Goal: Task Accomplishment & Management: Use online tool/utility

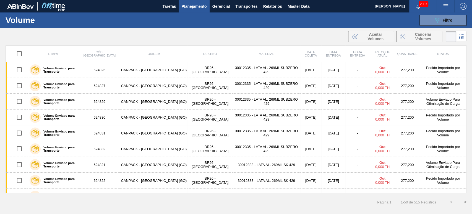
scroll to position [656, 0]
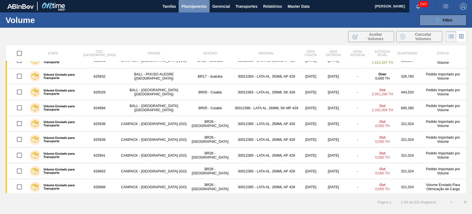
click at [201, 8] on span "Planejamento" at bounding box center [194, 6] width 25 height 7
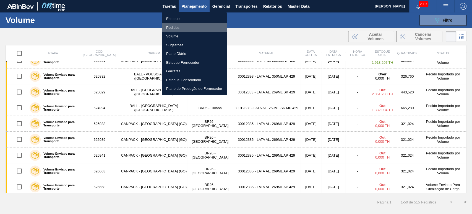
click at [177, 25] on li "Pedidos" at bounding box center [194, 27] width 65 height 9
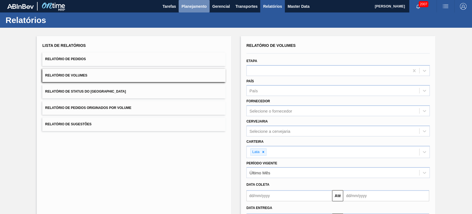
click at [189, 7] on span "Planejamento" at bounding box center [194, 6] width 25 height 7
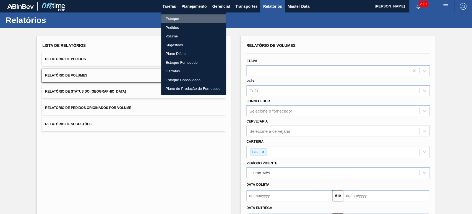
click at [174, 19] on li "Estoque" at bounding box center [193, 18] width 65 height 9
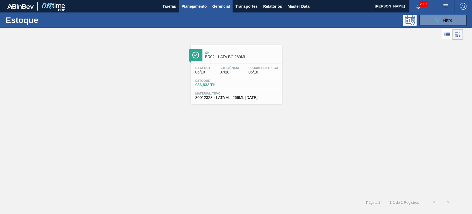
click at [223, 8] on span "Gerencial" at bounding box center [222, 6] width 18 height 7
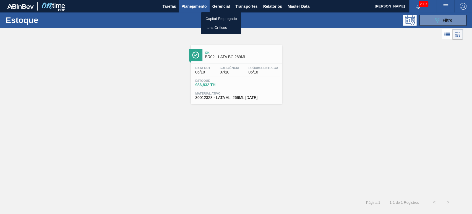
click at [308, 6] on div at bounding box center [236, 107] width 472 height 214
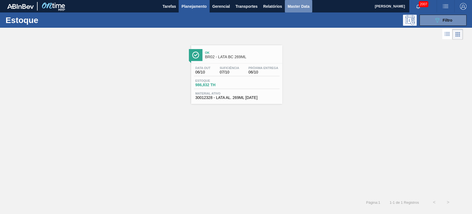
click at [301, 6] on span "Master Data" at bounding box center [299, 6] width 22 height 7
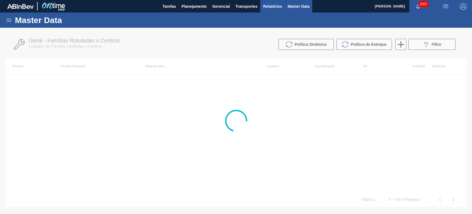
click at [280, 9] on span "Relatórios" at bounding box center [272, 6] width 19 height 7
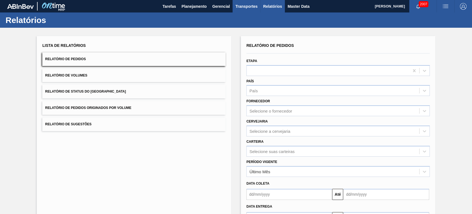
click at [248, 11] on button "Transportes" at bounding box center [247, 6] width 28 height 12
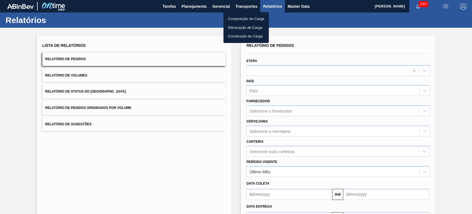
click at [221, 9] on div at bounding box center [236, 107] width 472 height 214
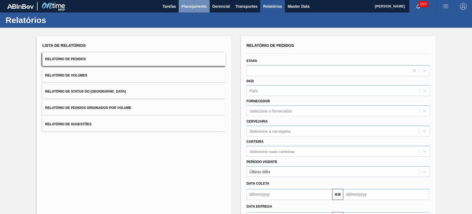
click at [193, 9] on span "Planejamento" at bounding box center [194, 6] width 25 height 7
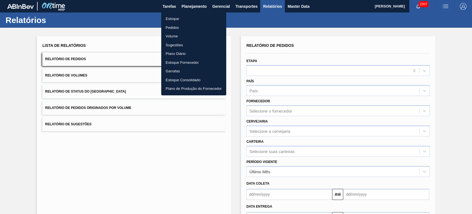
click at [177, 28] on li "Pedidos" at bounding box center [193, 27] width 65 height 9
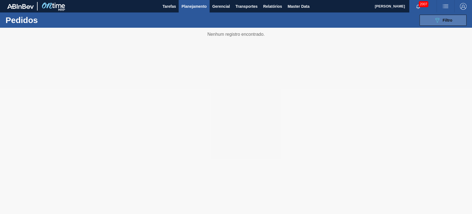
click at [449, 19] on span "Filtro" at bounding box center [448, 20] width 10 height 4
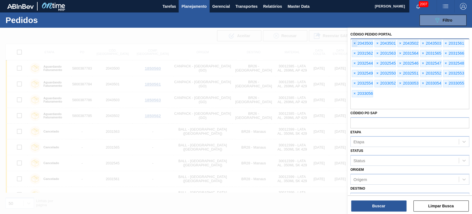
click at [355, 44] on span "×" at bounding box center [354, 43] width 5 height 7
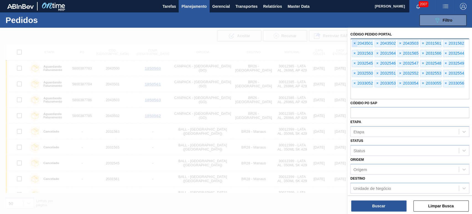
click at [355, 44] on span "×" at bounding box center [354, 43] width 5 height 7
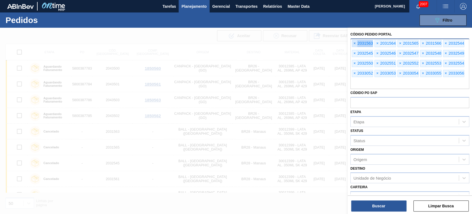
click at [355, 44] on span "×" at bounding box center [354, 43] width 5 height 7
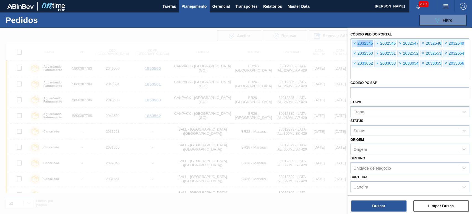
click at [355, 44] on span "×" at bounding box center [354, 43] width 5 height 7
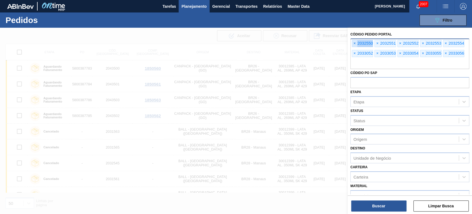
click at [355, 44] on span "×" at bounding box center [354, 43] width 5 height 7
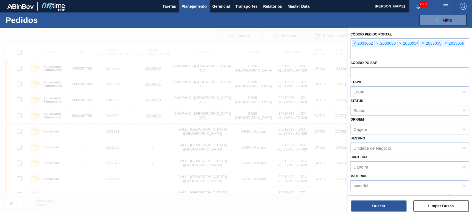
click at [356, 45] on span "×" at bounding box center [354, 43] width 5 height 7
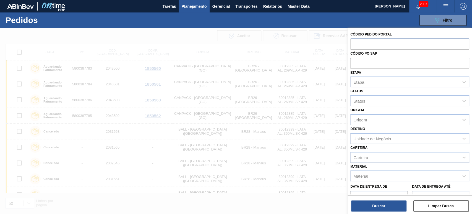
click at [369, 62] on input "text" at bounding box center [410, 63] width 119 height 11
paste input "text"
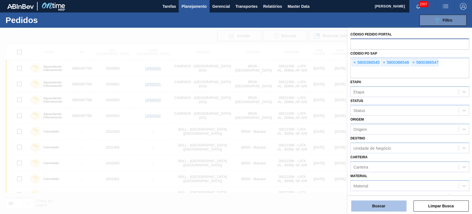
click at [380, 207] on button "Buscar" at bounding box center [378, 205] width 55 height 11
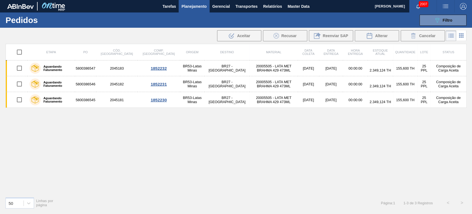
click at [21, 51] on input "checkbox" at bounding box center [20, 52] width 12 height 12
checkbox input "true"
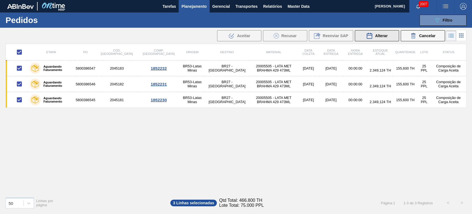
click at [380, 33] on div "Alterar" at bounding box center [376, 35] width 21 height 7
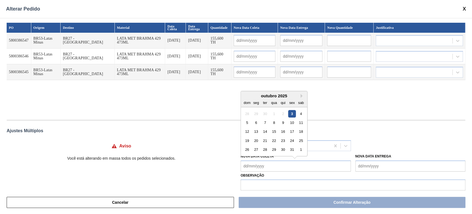
click at [263, 162] on Coleta "Nova Data Coleta" at bounding box center [296, 165] width 110 height 11
click at [247, 121] on div "5" at bounding box center [247, 122] width 7 height 7
type Coleta "[DATE]"
type input "[DATE]"
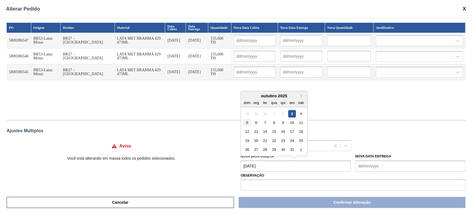
type input "[DATE]"
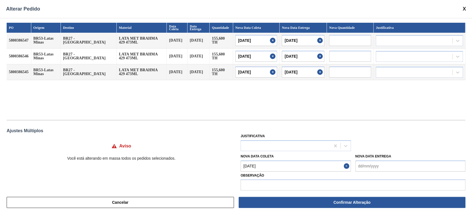
click at [263, 94] on div "PO Origem Destino Material Data [PERSON_NAME] Data Entrega Quantidade Nova Data…" at bounding box center [236, 68] width 459 height 91
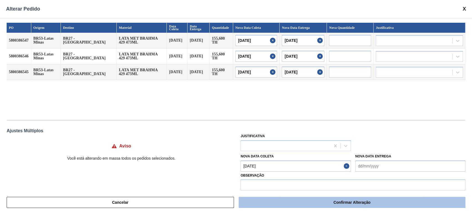
click at [320, 201] on button "Confirmar Alteração" at bounding box center [352, 201] width 227 height 11
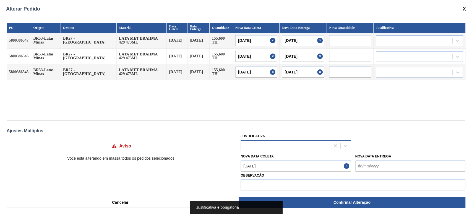
click at [288, 146] on div at bounding box center [285, 145] width 89 height 8
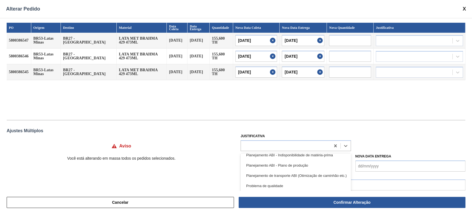
scroll to position [87, 0]
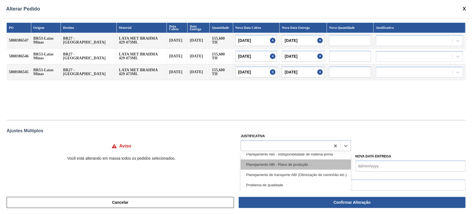
click at [274, 163] on div "Planejamento ABI - Plano de produção" at bounding box center [296, 164] width 110 height 10
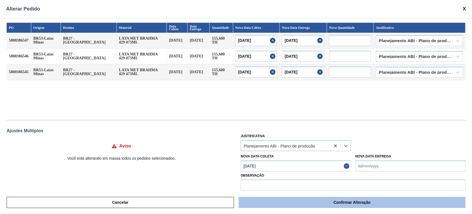
click at [367, 203] on button "Confirmar Alteração" at bounding box center [352, 201] width 227 height 11
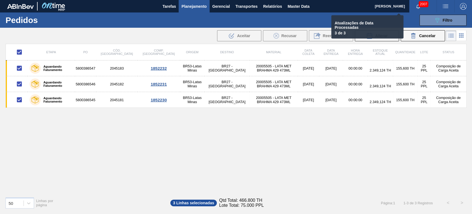
checkbox input "false"
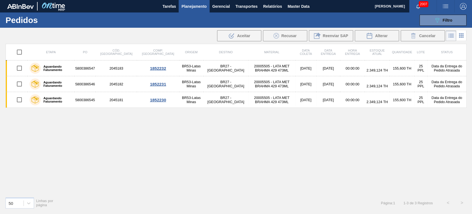
click at [325, 139] on div "Etapa PO Cód. Pedido Comp. Carga Origem Destino Material Data [PERSON_NAME] Dat…" at bounding box center [236, 118] width 461 height 149
click at [360, 132] on div "Etapa PO Cód. Pedido Comp. Carga Origem Destino Material Data [PERSON_NAME] Dat…" at bounding box center [236, 118] width 461 height 149
click at [328, 21] on div "089F7B8B-B2A5-4AFE-B5C0-19BA573D28AC Filtro Código Pedido Portal Códido PO SAP …" at bounding box center [278, 20] width 383 height 17
click at [316, 127] on div "Etapa PO Cód. Pedido Comp. Carga Origem Destino Material Data [PERSON_NAME] Dat…" at bounding box center [236, 118] width 461 height 149
click at [316, 126] on div "Etapa PO Cód. Pedido Comp. Carga Origem Destino Material Data [PERSON_NAME] Dat…" at bounding box center [236, 118] width 461 height 149
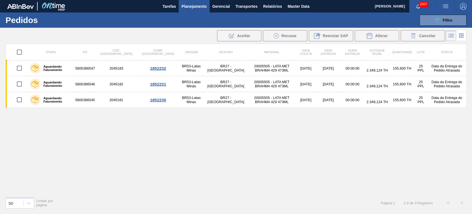
click at [171, 29] on div ".b{fill:var(--color-action-default)} Aceitar Recusar Reenviar SAP Alterar Cance…" at bounding box center [236, 35] width 472 height 13
click at [242, 21] on div "089F7B8B-B2A5-4AFE-B5C0-19BA573D28AC Filtro Código Pedido Portal Códido PO SAP …" at bounding box center [278, 20] width 383 height 17
click at [202, 20] on div "089F7B8B-B2A5-4AFE-B5C0-19BA573D28AC Filtro Código Pedido Portal Códido PO SAP …" at bounding box center [278, 20] width 383 height 17
click at [450, 4] on span "button" at bounding box center [445, 6] width 13 height 7
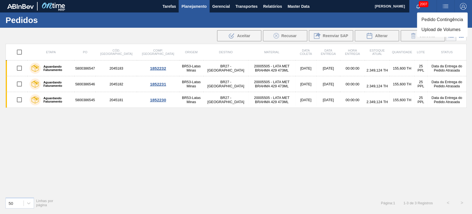
click at [431, 28] on li "Upload de Volumes" at bounding box center [442, 30] width 51 height 10
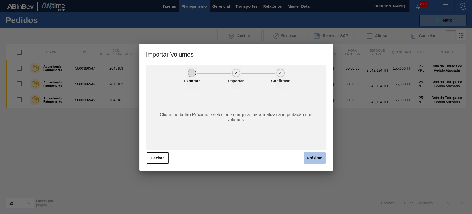
click at [318, 158] on button "Próximo" at bounding box center [315, 157] width 22 height 11
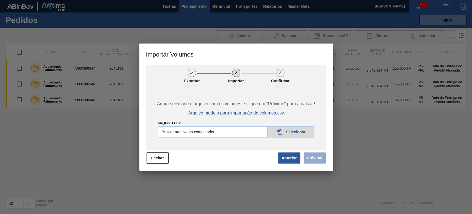
click at [281, 133] on input "Arquivo csv" at bounding box center [236, 131] width 157 height 11
type input "C:\fakepath\Template Subida LM.csv"
click at [314, 161] on button "Próximo" at bounding box center [315, 157] width 22 height 11
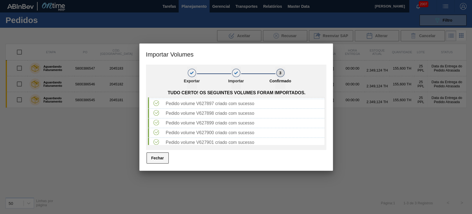
scroll to position [315, 0]
click at [159, 159] on button "Fechar" at bounding box center [158, 157] width 22 height 11
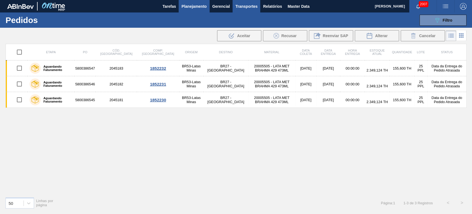
click at [246, 10] on button "Transportes" at bounding box center [247, 6] width 28 height 12
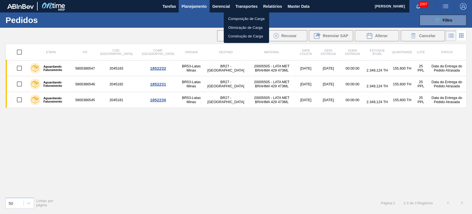
click at [240, 27] on li "Otimização de Carga" at bounding box center [246, 27] width 45 height 9
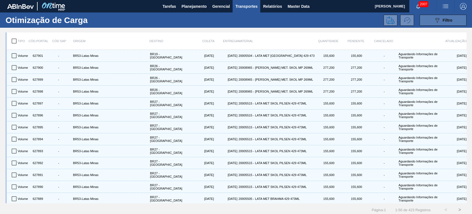
click at [444, 24] on button "089F7B8B-B2A5-4AFE-B5C0-19BA573D28AC Filtro" at bounding box center [443, 20] width 47 height 11
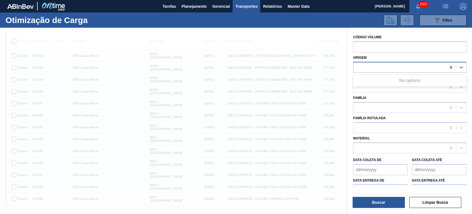
click at [392, 68] on div at bounding box center [400, 67] width 93 height 8
type input "B"
type input "PBRV4"
click at [451, 68] on icon at bounding box center [452, 67] width 6 height 6
click at [305, 49] on div at bounding box center [236, 135] width 472 height 214
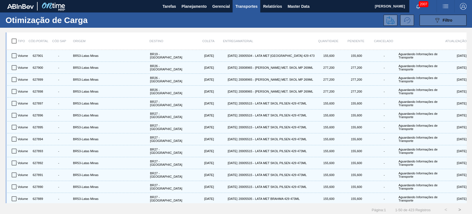
click at [438, 20] on icon "089F7B8B-B2A5-4AFE-B5C0-19BA573D28AC" at bounding box center [437, 20] width 7 height 7
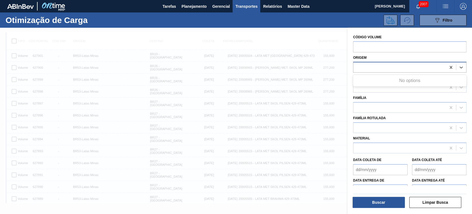
click at [375, 63] on div at bounding box center [400, 67] width 93 height 8
type input "B"
type input "LAT"
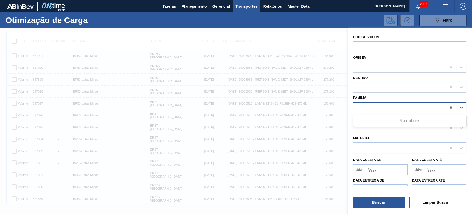
click at [379, 102] on div at bounding box center [409, 107] width 113 height 11
click at [378, 95] on div "Família Use Up and Down to choose options, press Enter to select the currently …" at bounding box center [409, 103] width 113 height 19
click at [433, 207] on button "Limpar Busca" at bounding box center [436, 201] width 52 height 11
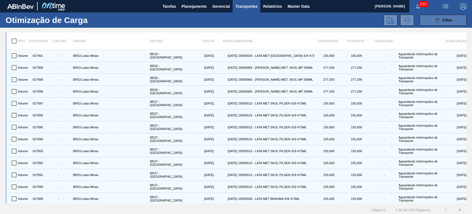
click at [437, 20] on icon "089F7B8B-B2A5-4AFE-B5C0-19BA573D28AC" at bounding box center [437, 20] width 7 height 7
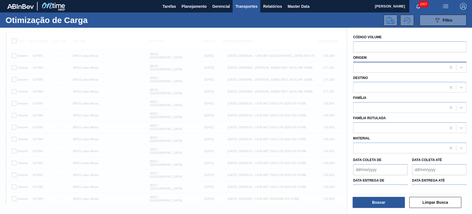
click at [368, 65] on div at bounding box center [400, 67] width 93 height 8
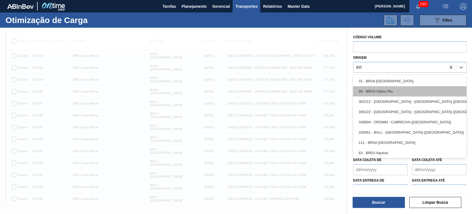
type input "B"
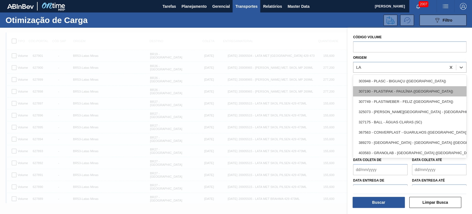
type input "LAT"
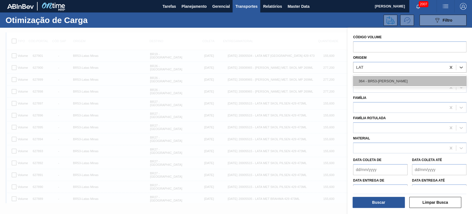
click at [387, 83] on div "364 - BR53-[PERSON_NAME]" at bounding box center [409, 81] width 113 height 10
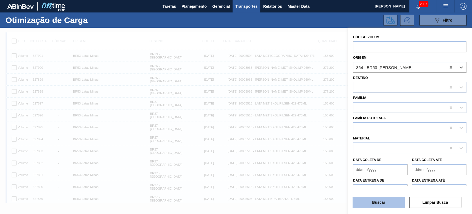
click at [381, 203] on button "Buscar" at bounding box center [379, 201] width 52 height 11
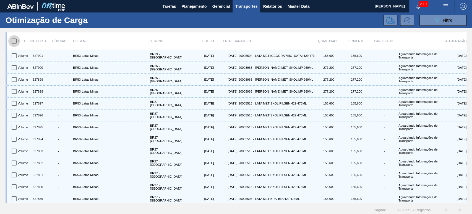
click at [14, 43] on input "checkbox" at bounding box center [14, 41] width 12 height 12
checkbox input "true"
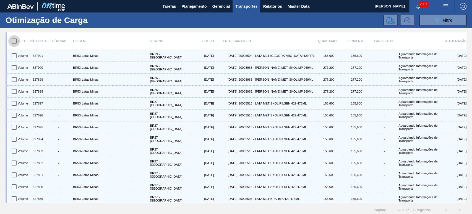
checkbox input "true"
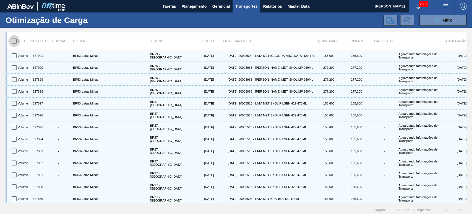
checkbox input "true"
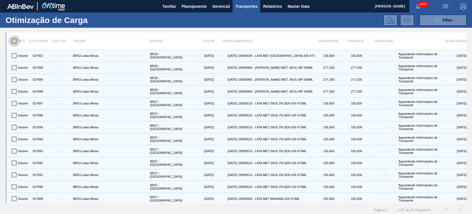
checkbox input "true"
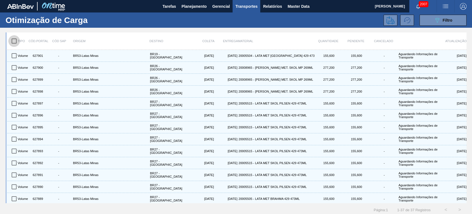
checkbox input "true"
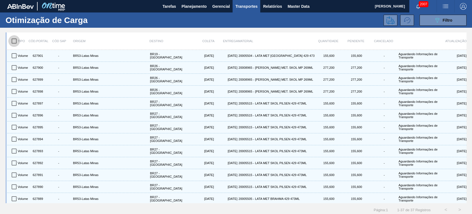
checkbox input "true"
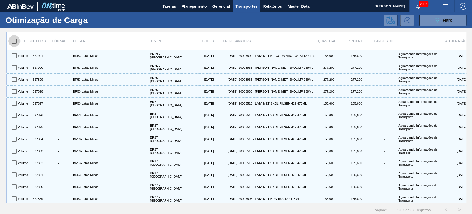
checkbox input "true"
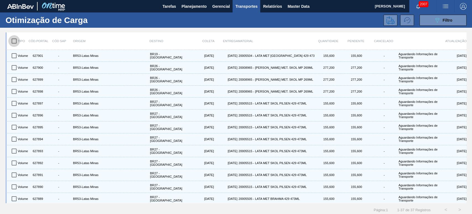
checkbox input "true"
click at [390, 18] on icon at bounding box center [391, 20] width 8 height 8
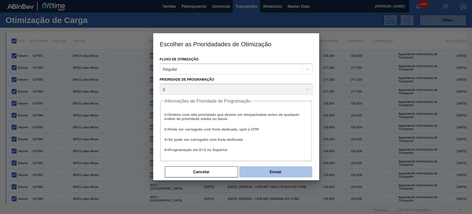
click at [275, 170] on button "Enviar" at bounding box center [275, 171] width 73 height 11
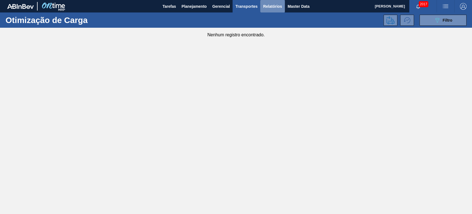
click at [276, 6] on span "Relatórios" at bounding box center [272, 6] width 19 height 7
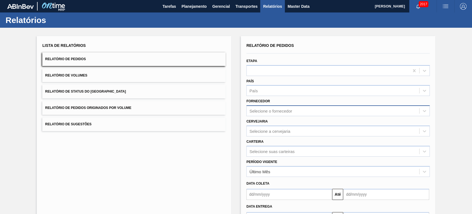
click at [265, 109] on div "Selecione o fornecedor" at bounding box center [271, 110] width 43 height 5
type input "BRV4"
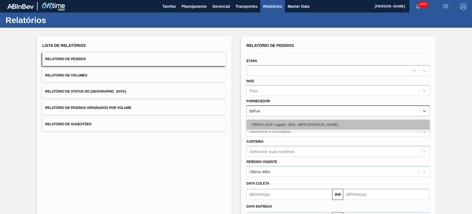
click at [269, 123] on div "PBRV4 (SAP Legado: 364) - BR53-[PERSON_NAME]" at bounding box center [338, 124] width 183 height 10
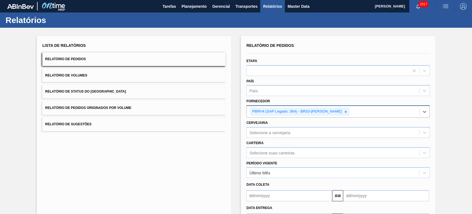
click at [267, 198] on input "text" at bounding box center [290, 195] width 86 height 11
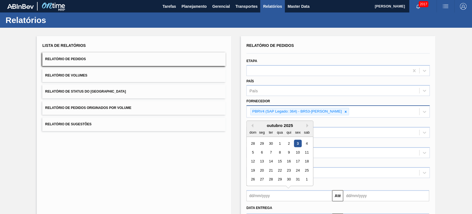
click at [295, 140] on div "3" at bounding box center [297, 142] width 7 height 7
type input "[DATE]"
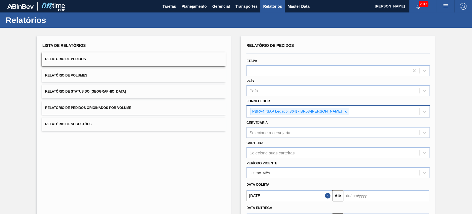
click at [351, 192] on input "text" at bounding box center [386, 195] width 86 height 11
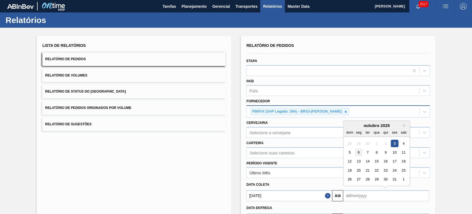
click at [357, 150] on div "6" at bounding box center [358, 151] width 7 height 7
type input "[DATE]"
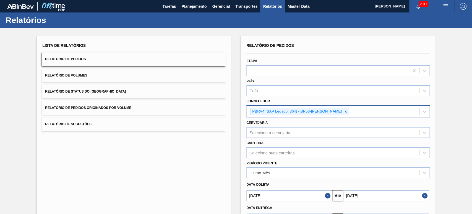
scroll to position [43, 0]
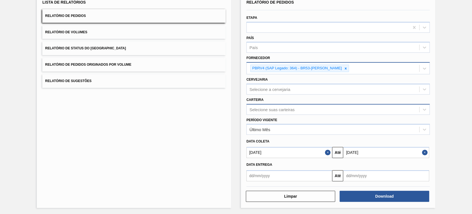
click at [260, 109] on div "Selecione suas carteiras" at bounding box center [272, 109] width 45 height 5
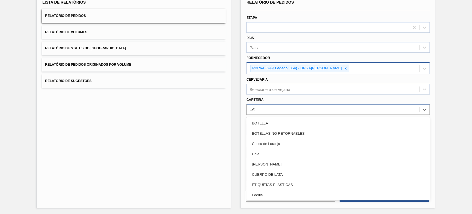
type input "LATA"
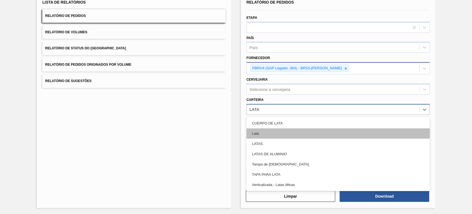
click at [264, 132] on div "Lata" at bounding box center [338, 133] width 183 height 10
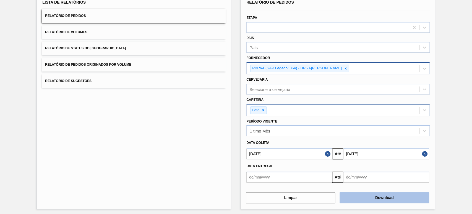
click at [375, 193] on button "Download" at bounding box center [384, 197] width 89 height 11
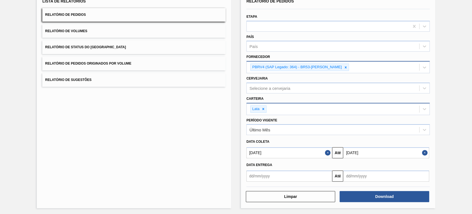
scroll to position [0, 0]
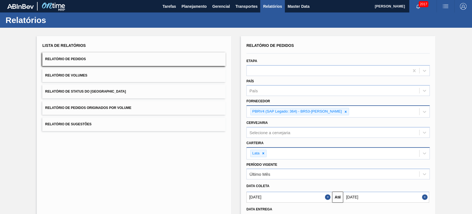
click at [445, 4] on img "button" at bounding box center [445, 6] width 7 height 7
click at [443, 17] on li "Pedido Contingência" at bounding box center [442, 20] width 51 height 10
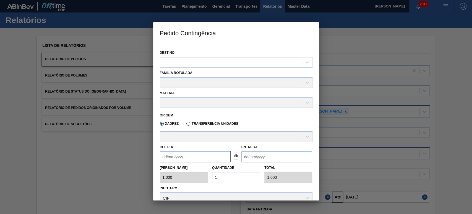
click at [184, 64] on div at bounding box center [231, 62] width 142 height 8
click at [175, 47] on div "Destino" at bounding box center [236, 57] width 157 height 20
click at [192, 123] on label "Transferência Unidades" at bounding box center [213, 123] width 52 height 4
click at [186, 125] on input "Transferência Unidades" at bounding box center [186, 125] width 0 height 0
click at [187, 123] on label "Transferência Unidades" at bounding box center [213, 123] width 52 height 4
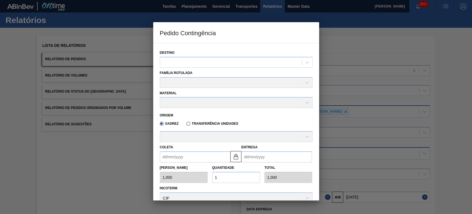
click at [186, 125] on input "Transferência Unidades" at bounding box center [186, 125] width 0 height 0
click at [190, 123] on label "Transferência Unidades" at bounding box center [213, 123] width 52 height 4
click at [186, 125] on input "Transferência Unidades" at bounding box center [186, 125] width 0 height 0
click at [189, 123] on label "Transferência Unidades" at bounding box center [213, 123] width 52 height 4
click at [186, 125] on input "Transferência Unidades" at bounding box center [186, 125] width 0 height 0
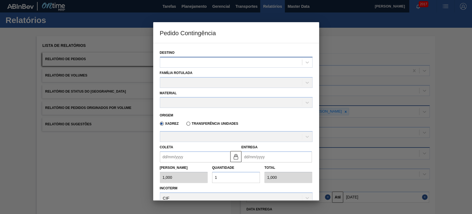
click at [178, 61] on div at bounding box center [231, 62] width 142 height 8
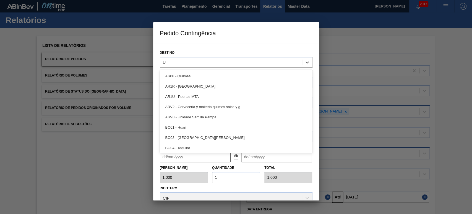
type input "UB"
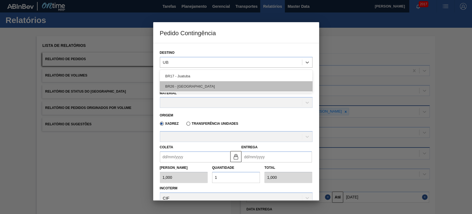
click at [183, 86] on div "BR26 - [GEOGRAPHIC_DATA]" at bounding box center [236, 86] width 153 height 10
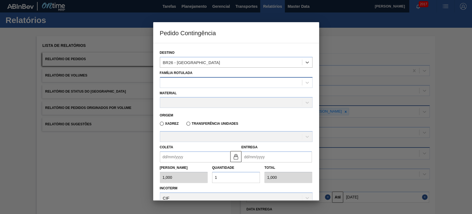
click at [197, 81] on div at bounding box center [231, 82] width 142 height 8
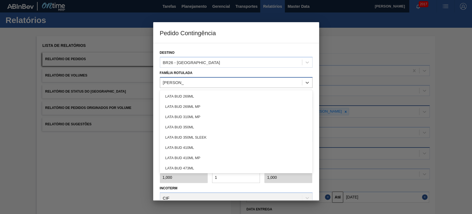
type Rotulada "LATA BUD 4"
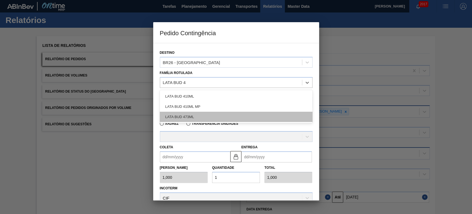
click at [202, 117] on div "LATA BUD 473ML" at bounding box center [236, 117] width 153 height 10
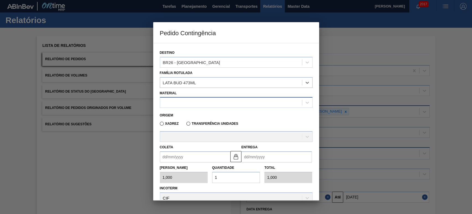
click at [192, 103] on div at bounding box center [231, 103] width 142 height 8
click at [201, 91] on div "Material" at bounding box center [236, 98] width 153 height 19
click at [220, 134] on div at bounding box center [236, 136] width 153 height 11
click at [203, 125] on div "Transferência Unidades" at bounding box center [211, 123] width 54 height 5
click at [188, 123] on label "Transferência Unidades" at bounding box center [213, 123] width 52 height 4
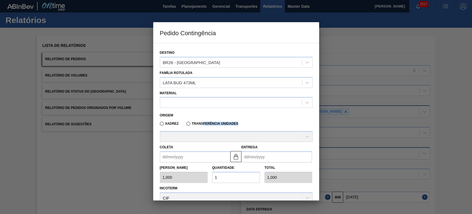
click at [186, 125] on input "Transferência Unidades" at bounding box center [186, 125] width 0 height 0
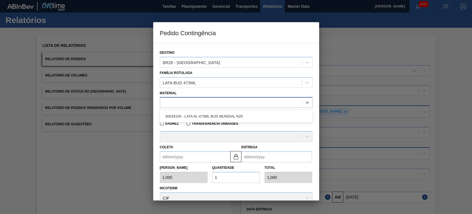
click at [180, 100] on div at bounding box center [231, 103] width 142 height 8
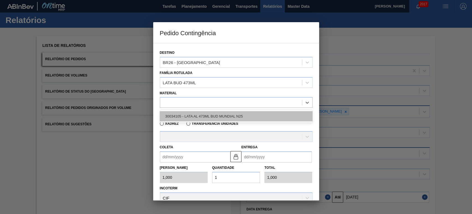
click at [188, 119] on div "30034105 - LATA AL 473ML BUD MUNDIAL N25" at bounding box center [236, 116] width 153 height 10
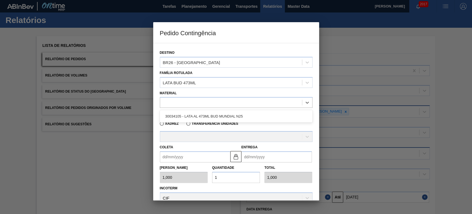
type input "6,224"
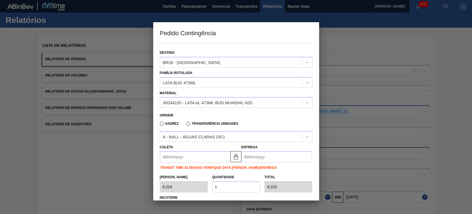
click at [193, 123] on label "Transferência Unidades" at bounding box center [213, 123] width 52 height 4
click at [186, 125] on input "Transferência Unidades" at bounding box center [186, 125] width 0 height 0
type input "1,000"
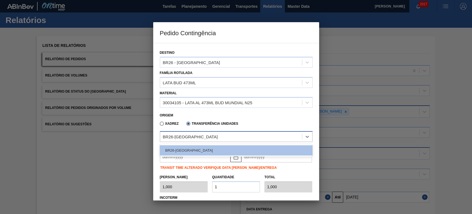
click at [186, 134] on div "BR26-[GEOGRAPHIC_DATA]" at bounding box center [190, 136] width 55 height 5
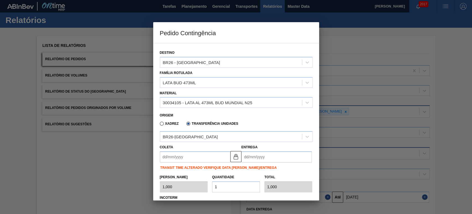
click at [191, 127] on div "Xadrez Transferência Unidades" at bounding box center [198, 122] width 81 height 9
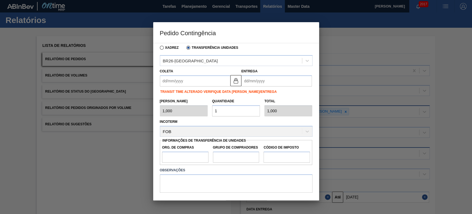
scroll to position [95, 0]
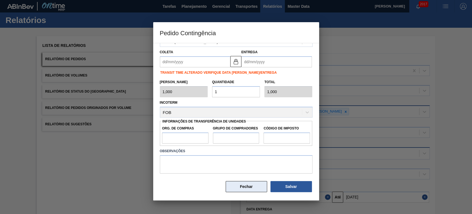
click at [246, 186] on button "Fechar" at bounding box center [247, 186] width 42 height 11
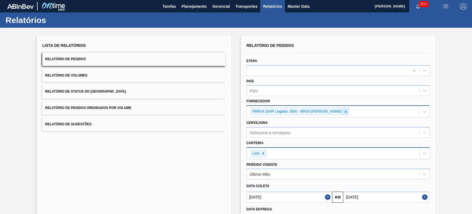
click at [344, 110] on icon at bounding box center [346, 112] width 4 height 4
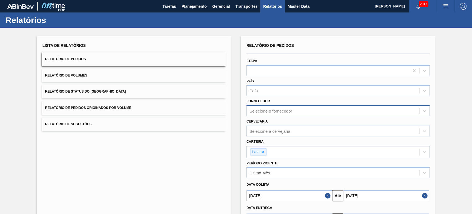
click at [459, 118] on div "Lista de Relatórios Relatório de Pedidos Relatório de Volumes Relatório de Stat…" at bounding box center [236, 143] width 472 height 230
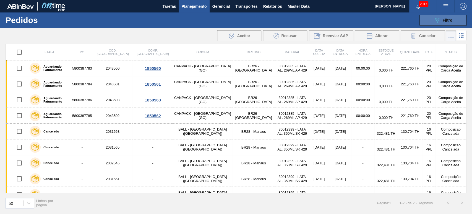
click at [440, 22] on icon "089F7B8B-B2A5-4AFE-B5C0-19BA573D28AC" at bounding box center [437, 20] width 7 height 7
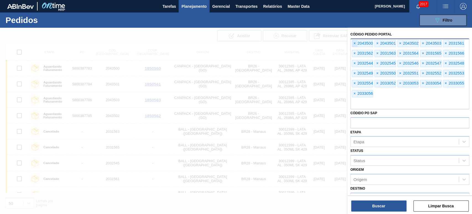
click at [354, 43] on span "×" at bounding box center [354, 43] width 5 height 7
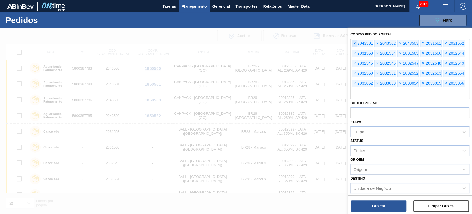
click at [354, 43] on span "×" at bounding box center [354, 43] width 5 height 7
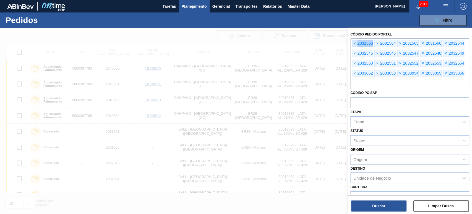
click at [354, 43] on span "×" at bounding box center [354, 43] width 5 height 7
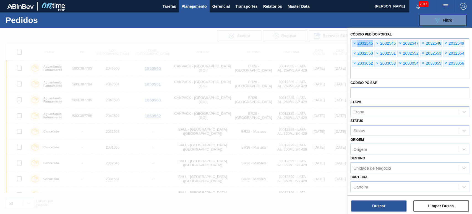
click at [354, 43] on span "×" at bounding box center [354, 43] width 5 height 7
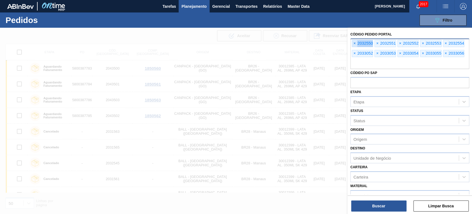
click at [354, 43] on span "×" at bounding box center [354, 43] width 5 height 7
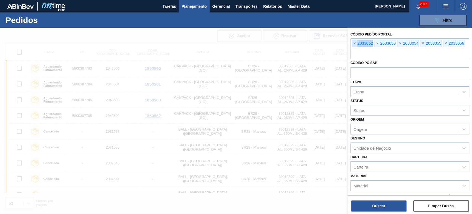
click at [354, 43] on span "×" at bounding box center [354, 43] width 5 height 7
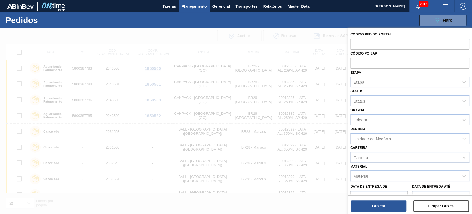
click at [354, 43] on input "text" at bounding box center [410, 43] width 119 height 11
click at [365, 59] on input "text" at bounding box center [410, 63] width 119 height 11
paste input "text"
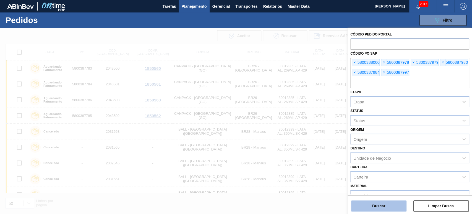
click at [382, 201] on button "Buscar" at bounding box center [378, 205] width 55 height 11
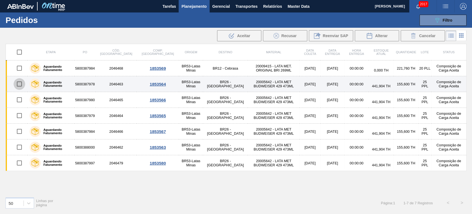
click at [19, 83] on input "checkbox" at bounding box center [20, 84] width 12 height 12
checkbox input "true"
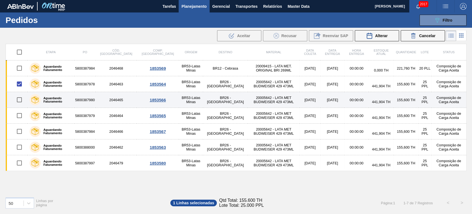
click at [21, 99] on input "checkbox" at bounding box center [20, 100] width 12 height 12
checkbox input "true"
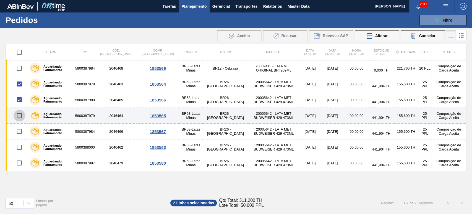
click at [18, 118] on input "checkbox" at bounding box center [20, 116] width 12 height 12
checkbox input "true"
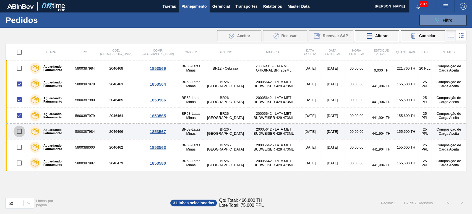
click at [20, 131] on input "checkbox" at bounding box center [20, 131] width 12 height 12
checkbox input "true"
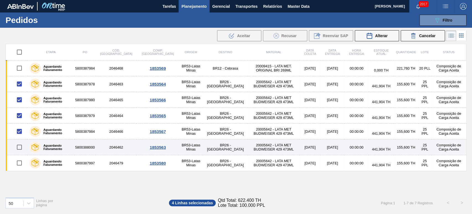
click at [20, 147] on input "checkbox" at bounding box center [20, 147] width 12 height 12
checkbox input "true"
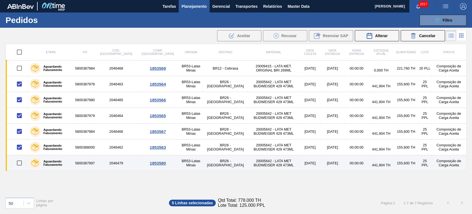
click at [20, 163] on input "checkbox" at bounding box center [20, 163] width 12 height 12
checkbox input "true"
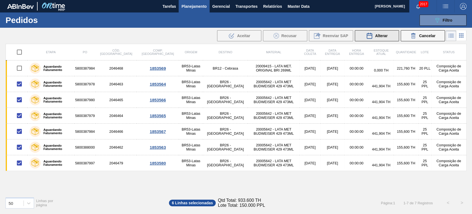
click at [378, 36] on span "Alterar" at bounding box center [381, 35] width 12 height 4
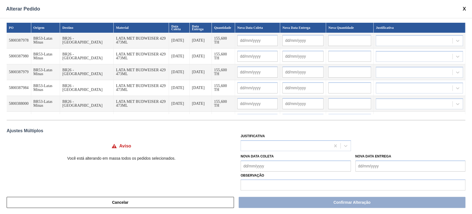
click at [344, 40] on input "text" at bounding box center [349, 40] width 43 height 11
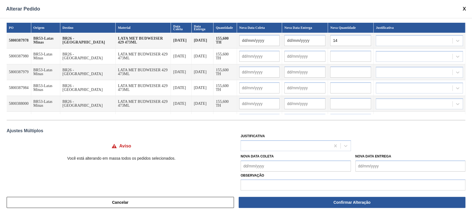
type input "1"
click at [345, 43] on input "124,48" at bounding box center [350, 40] width 41 height 11
type input "124,48"
click at [342, 53] on input "text" at bounding box center [350, 56] width 41 height 11
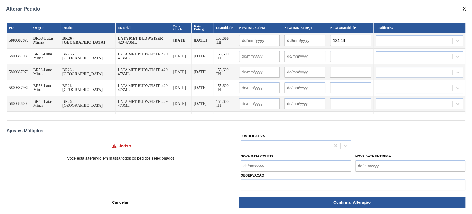
paste input "124,48"
type input "124,48"
click at [342, 73] on input "text" at bounding box center [350, 71] width 41 height 11
paste input "124,48"
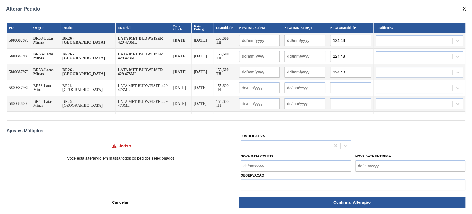
type input "124,48"
click at [344, 87] on input "text" at bounding box center [350, 87] width 41 height 11
paste input "124,48"
type input "124,48"
click at [347, 101] on input "text" at bounding box center [350, 103] width 41 height 11
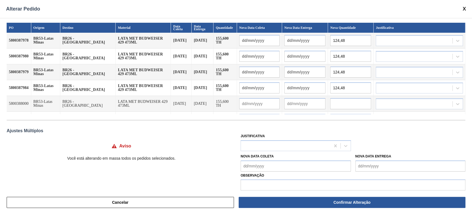
paste input "124,48"
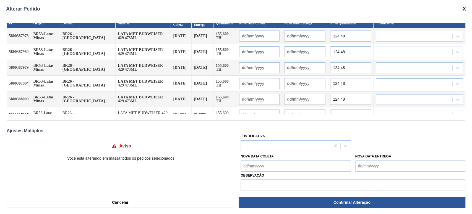
scroll to position [13, 0]
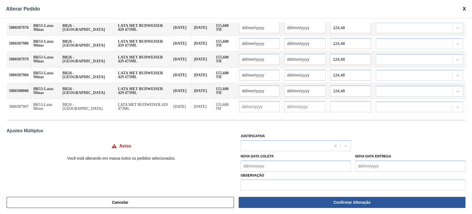
type input "124,48"
click at [345, 103] on input "text" at bounding box center [350, 106] width 41 height 11
paste input "124,48"
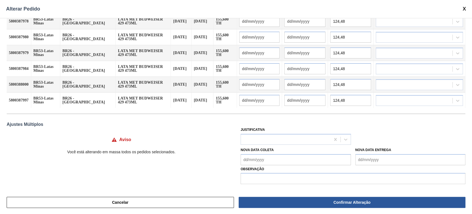
type input "124,48"
click at [359, 118] on div "PO Origem Destino Material Data Coleta Data Entrega Quantidade Nova Data Coleta…" at bounding box center [236, 104] width 472 height 172
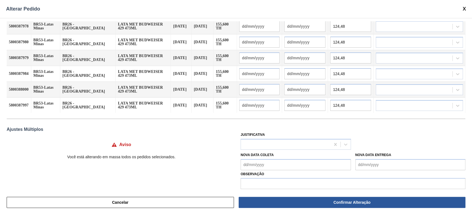
scroll to position [0, 0]
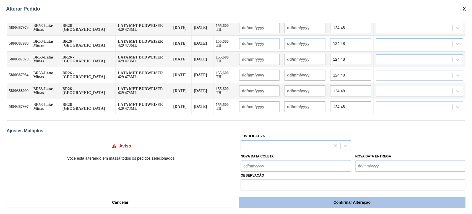
click at [332, 203] on button "Confirmar Alteração" at bounding box center [352, 201] width 227 height 11
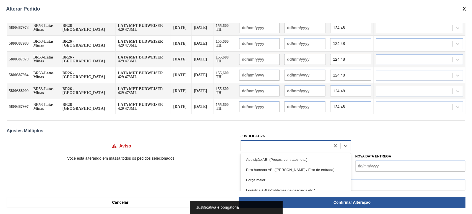
click at [298, 147] on div at bounding box center [285, 145] width 89 height 8
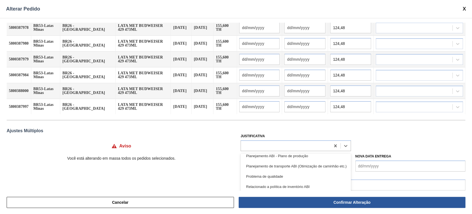
scroll to position [95, 0]
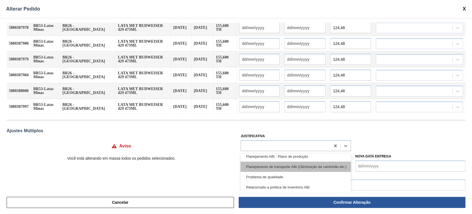
click at [275, 166] on div "Planejamento de transporte ABI (Otimização de caminhão etc.)" at bounding box center [296, 166] width 110 height 10
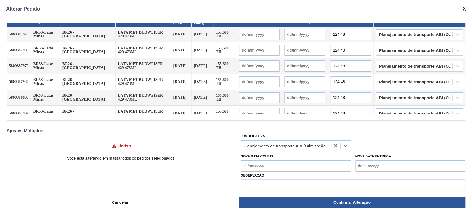
scroll to position [0, 0]
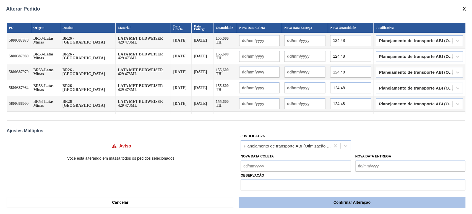
click at [368, 200] on button "Confirmar Alteração" at bounding box center [352, 201] width 227 height 11
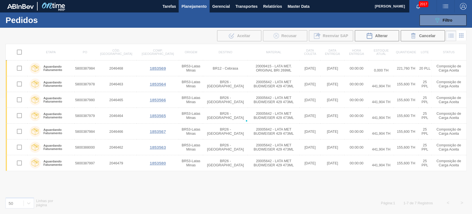
checkbox input "false"
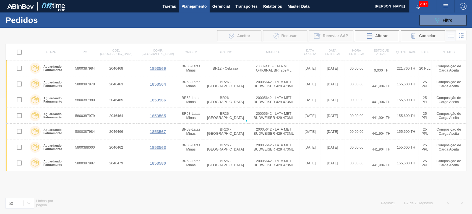
checkbox input "false"
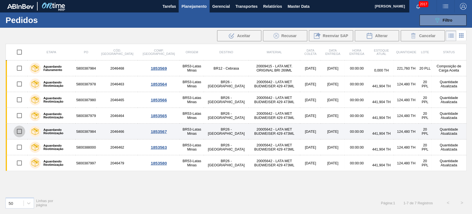
click at [21, 130] on input "checkbox" at bounding box center [20, 131] width 12 height 12
checkbox input "true"
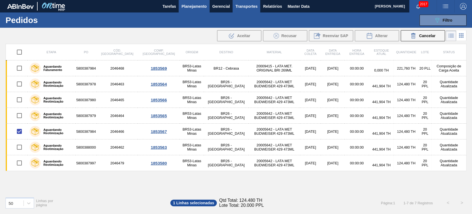
click at [245, 6] on span "Transportes" at bounding box center [246, 6] width 22 height 7
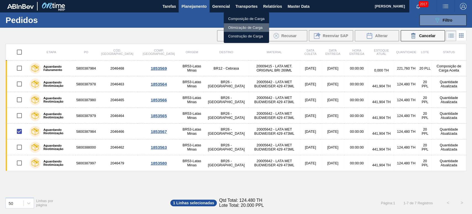
click at [237, 27] on li "Otimização de Carga" at bounding box center [246, 27] width 45 height 9
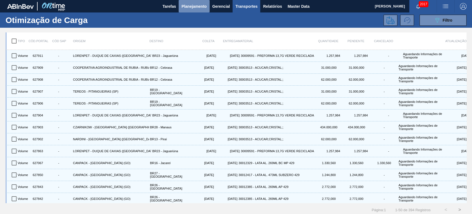
click at [204, 6] on span "Planejamento" at bounding box center [194, 6] width 25 height 7
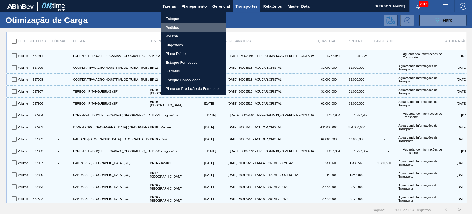
click at [172, 27] on li "Pedidos" at bounding box center [193, 27] width 65 height 9
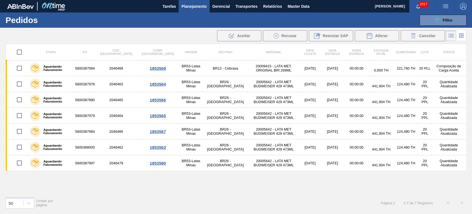
drag, startPoint x: 92, startPoint y: 68, endPoint x: 86, endPoint y: 37, distance: 31.2
click at [86, 37] on div ".b{fill:var(--color-action-default)} Aceitar Recusar Reenviar SAP Alterar Cance…" at bounding box center [236, 35] width 472 height 13
click at [445, 21] on span "Filtro" at bounding box center [448, 20] width 10 height 4
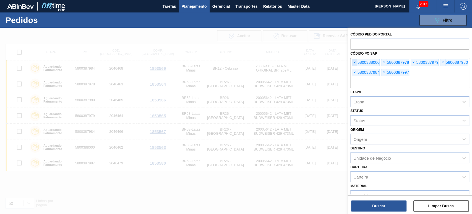
click at [356, 63] on span "×" at bounding box center [354, 62] width 5 height 7
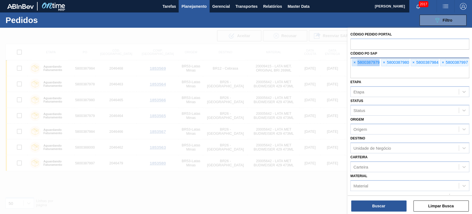
click at [356, 63] on span "×" at bounding box center [354, 62] width 5 height 7
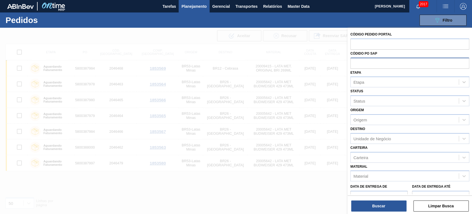
paste input "5800387978"
type input "5800387978"
click at [382, 204] on button "Buscar" at bounding box center [378, 205] width 55 height 11
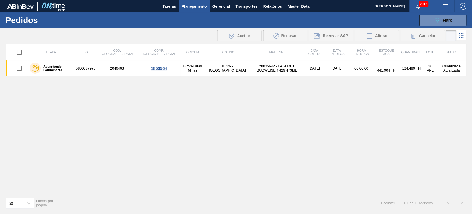
click at [463, 35] on icon at bounding box center [461, 35] width 7 height 7
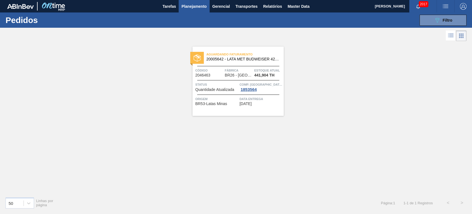
click at [453, 36] on icon at bounding box center [451, 35] width 7 height 7
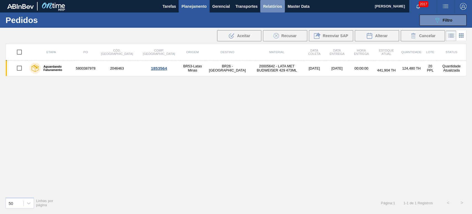
click at [270, 8] on span "Relatórios" at bounding box center [272, 6] width 19 height 7
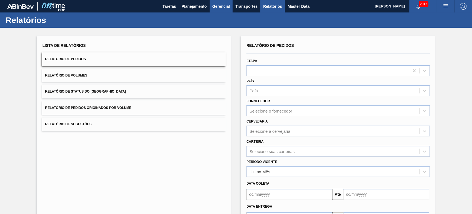
click at [217, 9] on span "Gerencial" at bounding box center [222, 6] width 18 height 7
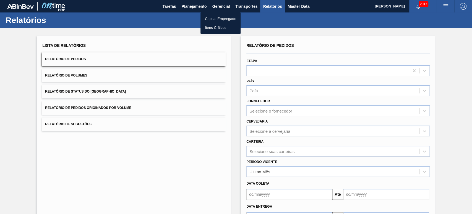
click at [254, 8] on div at bounding box center [236, 107] width 472 height 214
click at [252, 0] on body "Tarefas Planejamento Gerencial Transportes Relatórios Master Data Alisson R Da …" at bounding box center [236, 0] width 472 height 0
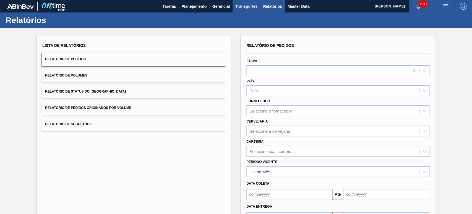
click at [239, 6] on span "Transportes" at bounding box center [246, 6] width 22 height 7
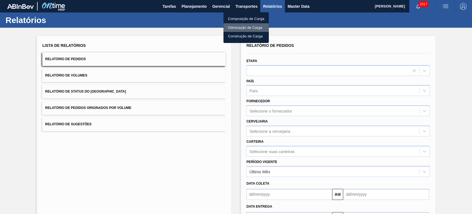
click at [241, 27] on li "Otimização de Carga" at bounding box center [246, 27] width 45 height 9
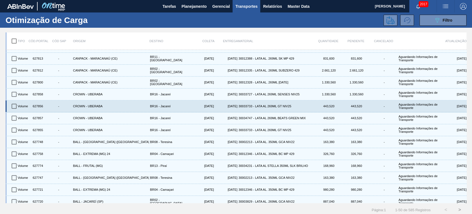
scroll to position [440, 0]
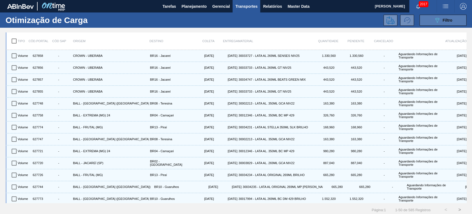
click at [434, 19] on icon "089F7B8B-B2A5-4AFE-B5C0-19BA573D28AC" at bounding box center [437, 20] width 7 height 7
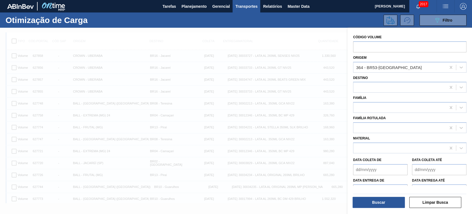
click at [363, 164] on de "Data coleta de" at bounding box center [380, 169] width 55 height 11
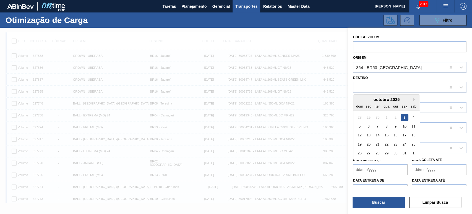
click at [403, 117] on div "3" at bounding box center [404, 116] width 7 height 7
type de "[DATE]"
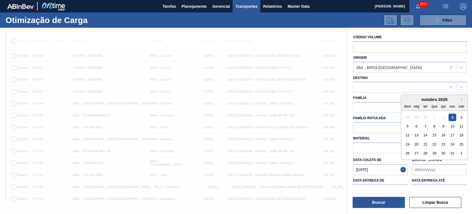
click at [426, 165] on até "Data coleta até" at bounding box center [439, 169] width 55 height 11
click at [407, 134] on div "12" at bounding box center [407, 134] width 7 height 7
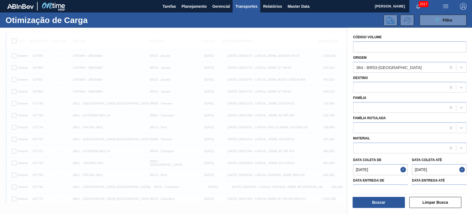
type até "[DATE]"
click at [449, 70] on icon at bounding box center [452, 67] width 6 height 6
click at [376, 109] on div at bounding box center [400, 107] width 93 height 8
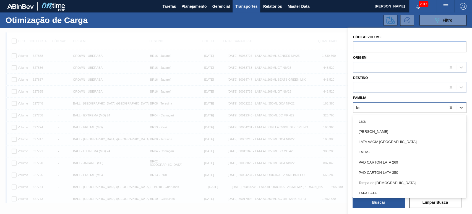
type input "lata"
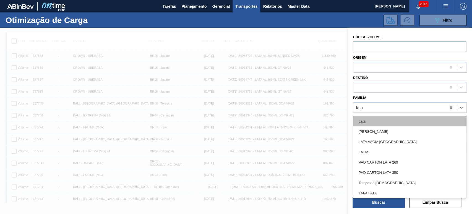
click at [372, 117] on div "Lata" at bounding box center [409, 121] width 113 height 10
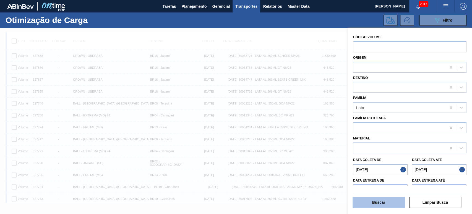
click at [384, 203] on button "Buscar" at bounding box center [379, 201] width 52 height 11
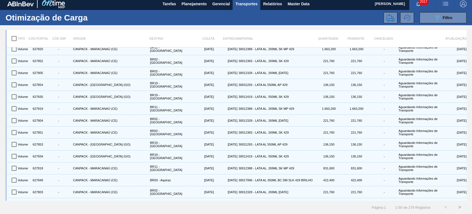
scroll to position [0, 0]
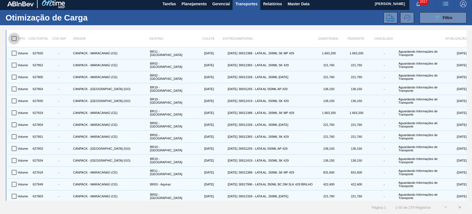
click at [13, 40] on input "checkbox" at bounding box center [14, 39] width 12 height 12
checkbox input "true"
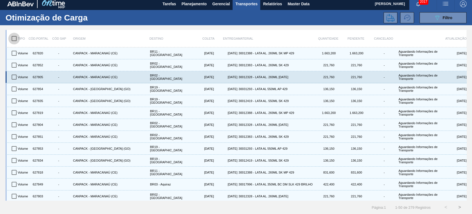
checkbox input "true"
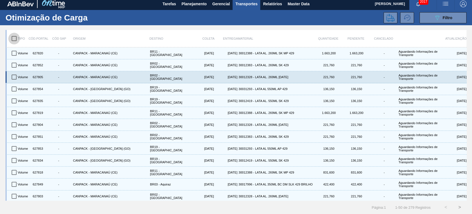
checkbox input "true"
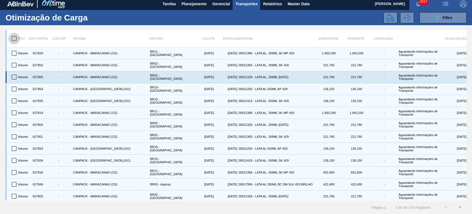
checkbox input "true"
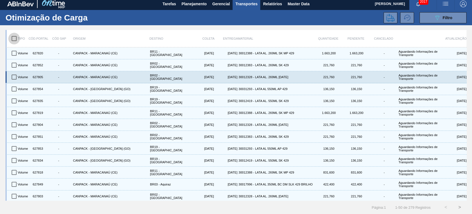
checkbox input "true"
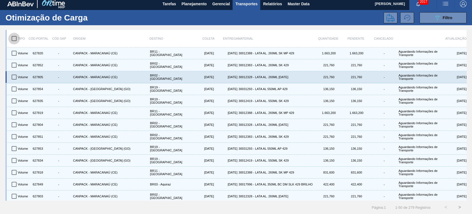
checkbox input "true"
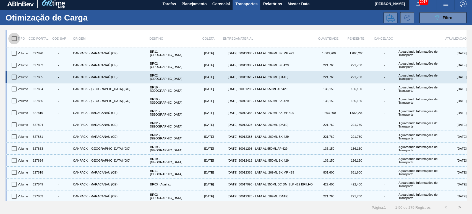
checkbox input "true"
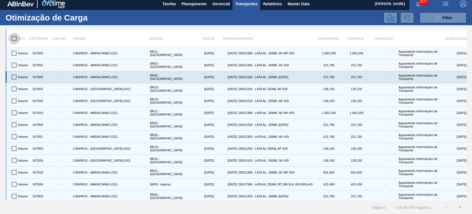
checkbox input "true"
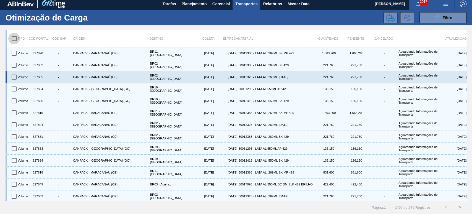
checkbox input "true"
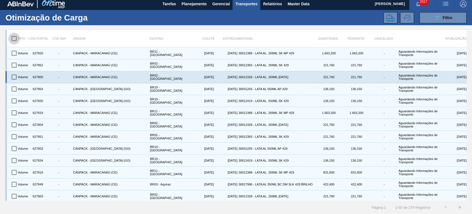
checkbox input "true"
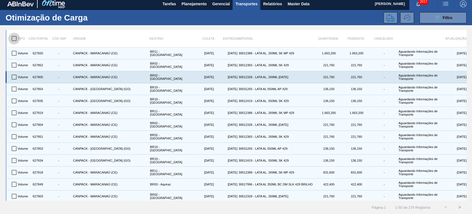
checkbox input "true"
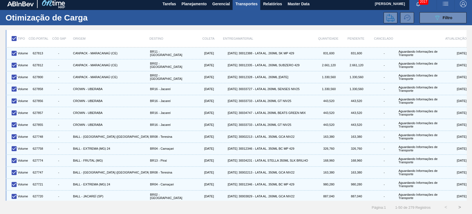
scroll to position [440, 0]
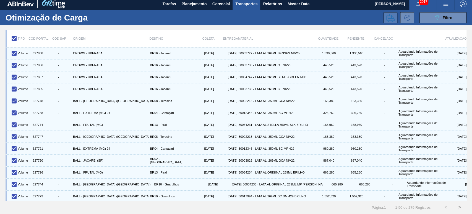
click at [391, 14] on icon at bounding box center [391, 18] width 8 height 8
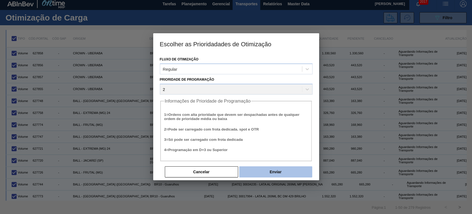
click at [293, 170] on button "Enviar" at bounding box center [275, 171] width 73 height 11
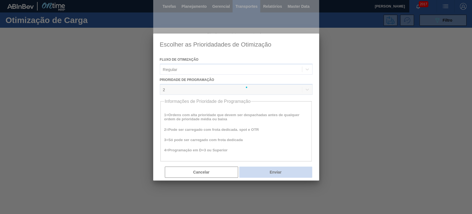
scroll to position [0, 0]
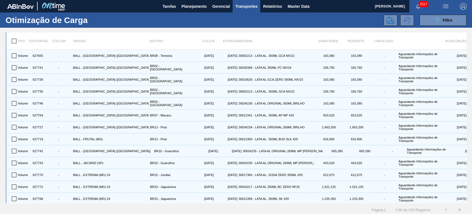
click at [13, 40] on input "checkbox" at bounding box center [14, 41] width 12 height 12
checkbox input "true"
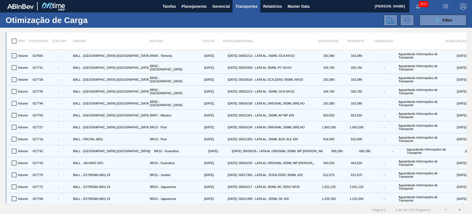
checkbox input "true"
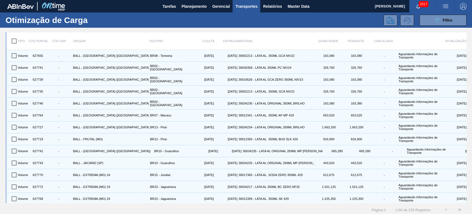
checkbox input "true"
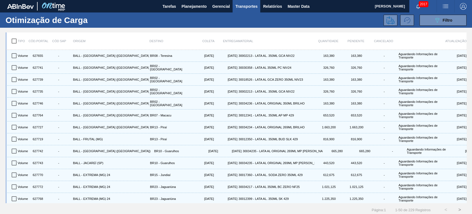
checkbox input "true"
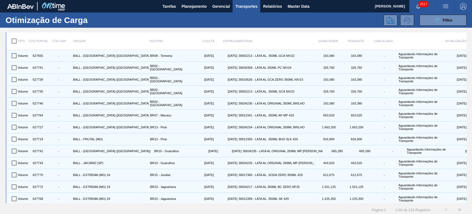
checkbox input "true"
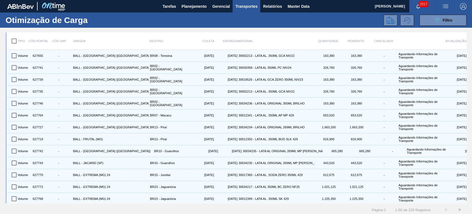
checkbox input "true"
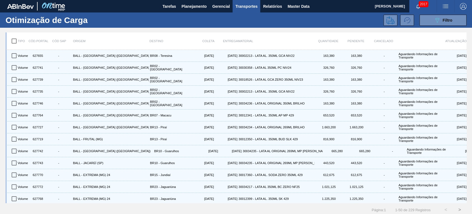
checkbox input "true"
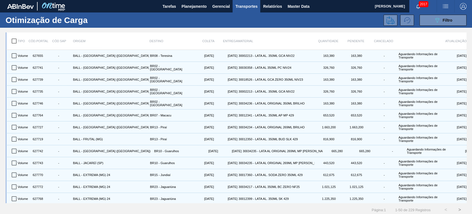
checkbox input "true"
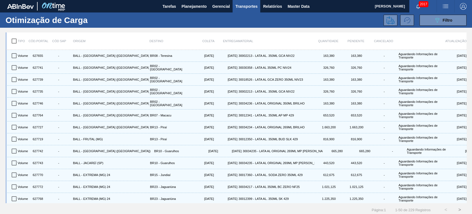
checkbox input "true"
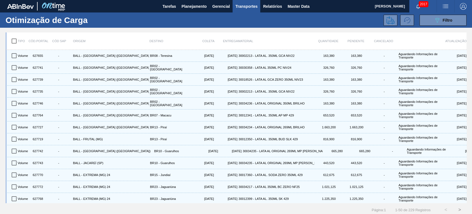
checkbox input "true"
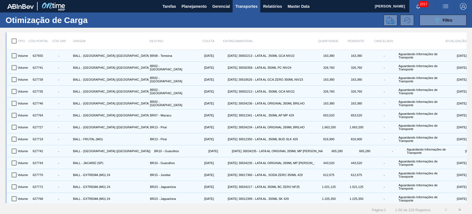
checkbox input "true"
click at [387, 18] on icon at bounding box center [391, 20] width 8 height 8
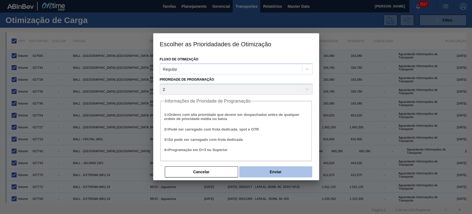
click at [283, 173] on button "Enviar" at bounding box center [275, 171] width 73 height 11
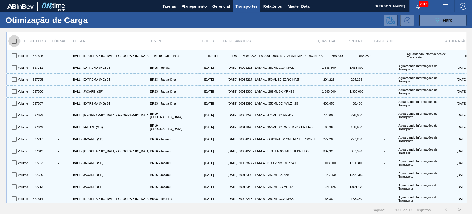
click at [13, 39] on input "checkbox" at bounding box center [14, 41] width 12 height 12
checkbox input "true"
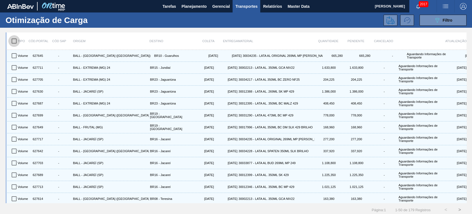
checkbox input "true"
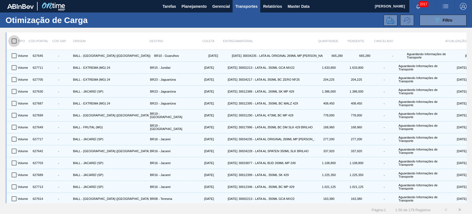
checkbox input "true"
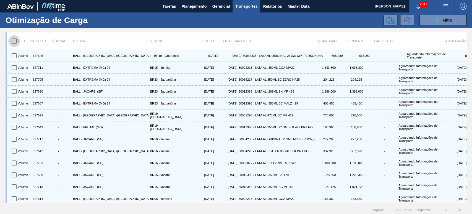
checkbox input "true"
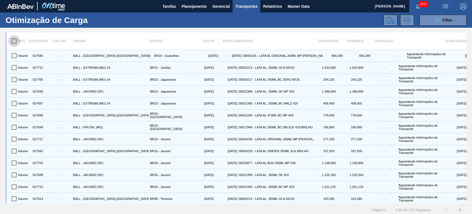
checkbox input "true"
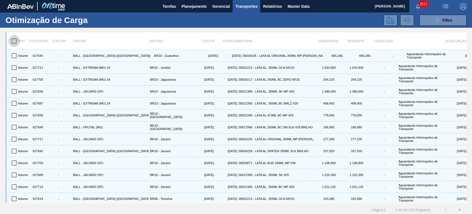
checkbox input "true"
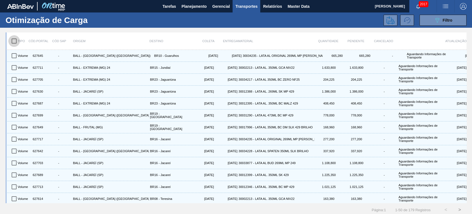
checkbox input "true"
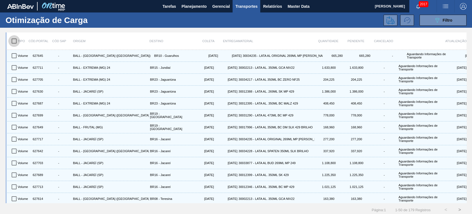
checkbox input "true"
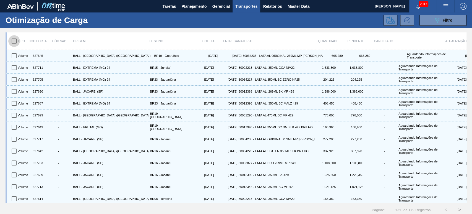
checkbox input "true"
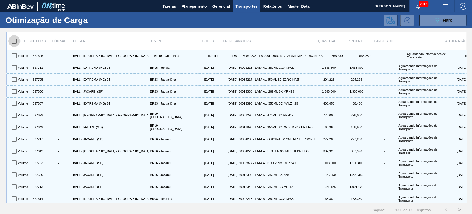
checkbox input "true"
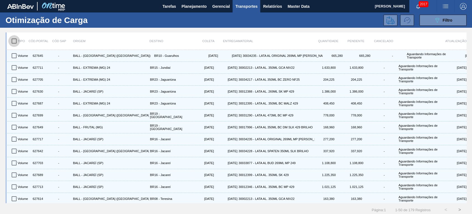
checkbox input "true"
click at [392, 23] on icon at bounding box center [391, 20] width 8 height 8
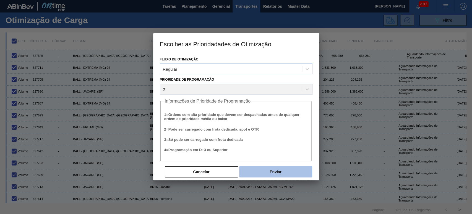
click at [279, 169] on button "Enviar" at bounding box center [275, 171] width 73 height 11
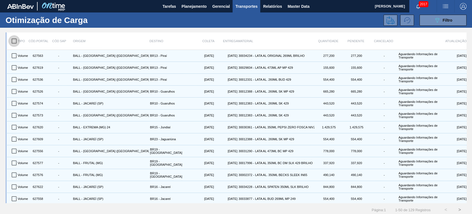
click at [14, 39] on input "checkbox" at bounding box center [14, 41] width 12 height 12
checkbox input "true"
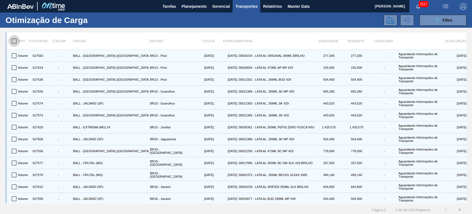
checkbox input "true"
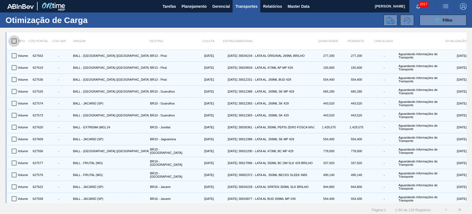
checkbox input "true"
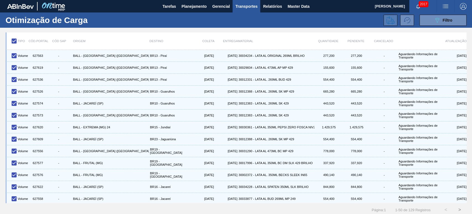
click at [392, 20] on icon at bounding box center [391, 20] width 8 height 8
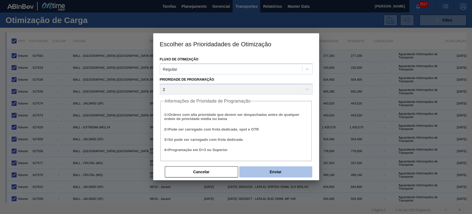
click at [281, 172] on button "Enviar" at bounding box center [275, 171] width 73 height 11
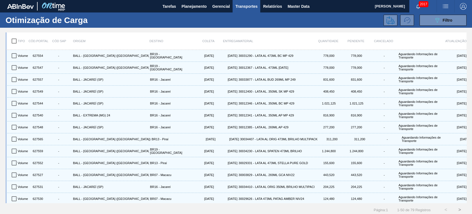
click at [15, 42] on input "checkbox" at bounding box center [14, 41] width 12 height 12
click at [388, 21] on icon at bounding box center [391, 20] width 8 height 8
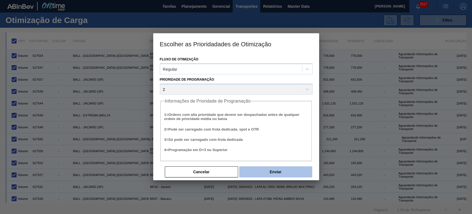
click at [270, 174] on button "Enviar" at bounding box center [275, 171] width 73 height 11
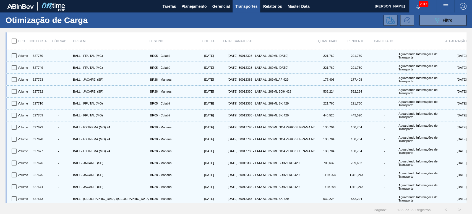
click at [15, 42] on input "checkbox" at bounding box center [14, 41] width 12 height 12
click at [387, 20] on icon at bounding box center [391, 20] width 8 height 8
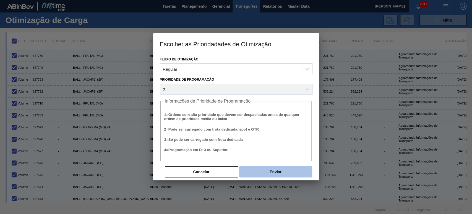
click at [286, 172] on button "Enviar" at bounding box center [275, 171] width 73 height 11
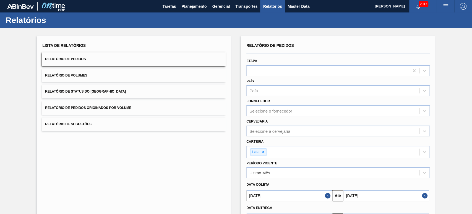
click at [272, 31] on div "Lista de Relatórios Relatório de Pedidos Relatório de Volumes Relatório de Stat…" at bounding box center [236, 143] width 472 height 230
